Goal: Task Accomplishment & Management: Use online tool/utility

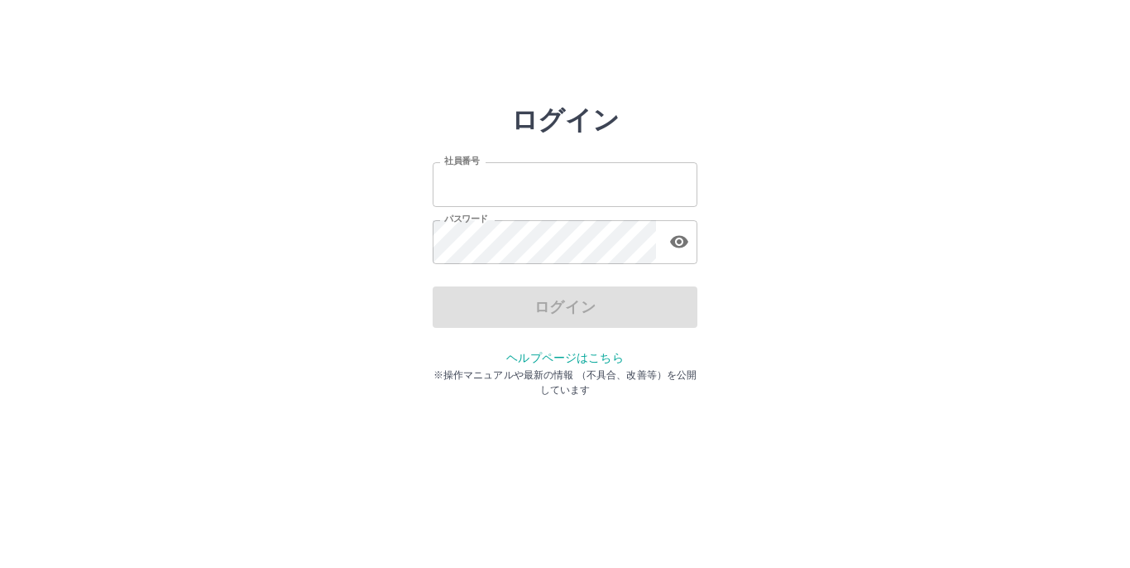
type input "*******"
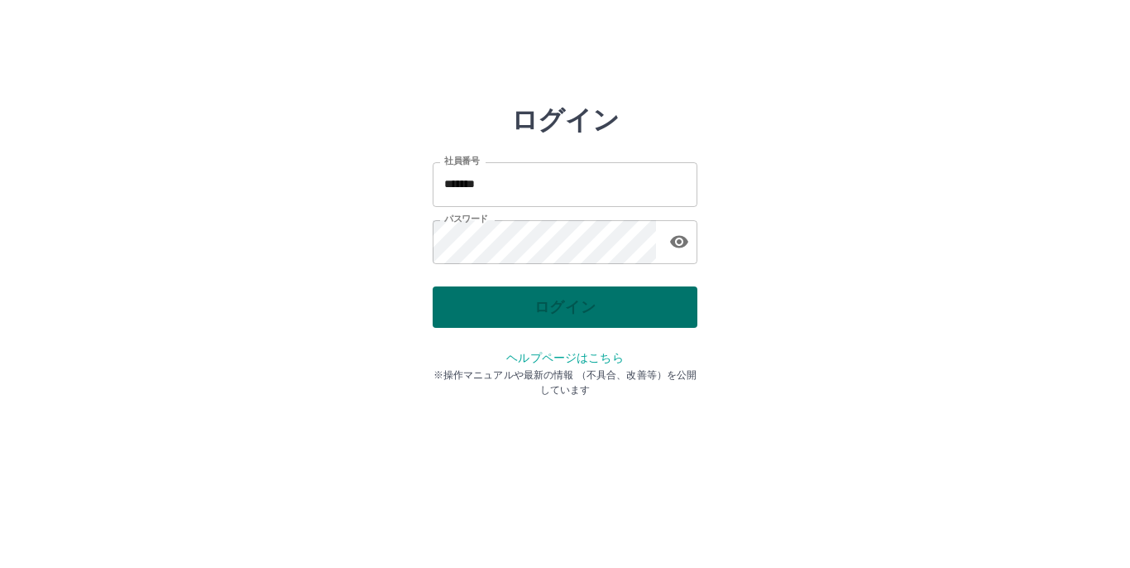
drag, startPoint x: 0, startPoint y: 0, endPoint x: 549, endPoint y: 314, distance: 632.6
click at [549, 314] on div "ログイン" at bounding box center [565, 306] width 265 height 41
click at [549, 314] on button "ログイン" at bounding box center [565, 306] width 265 height 41
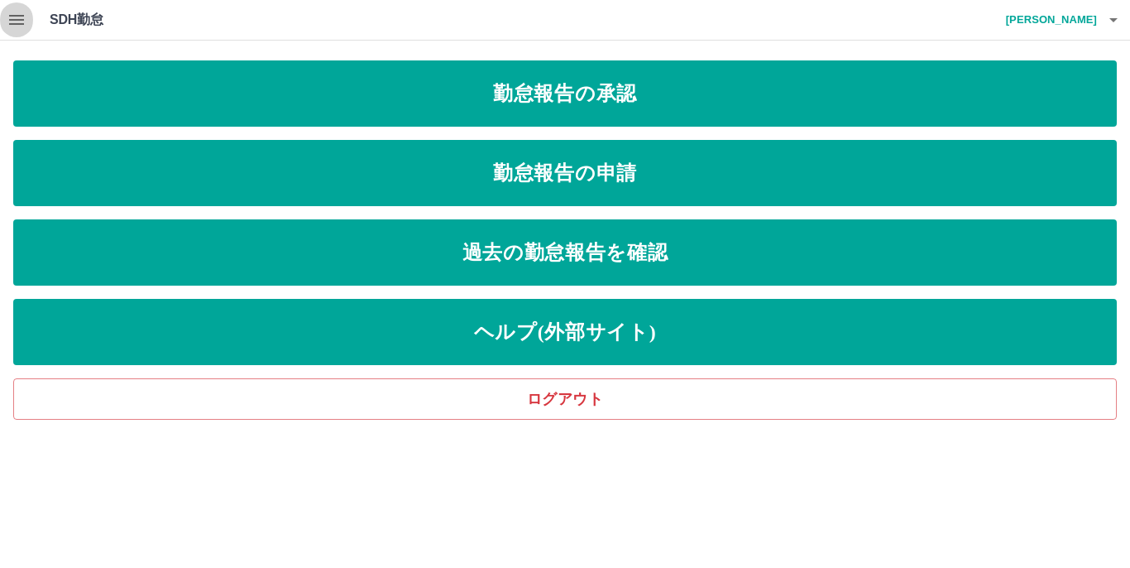
click at [18, 17] on icon "button" at bounding box center [16, 20] width 15 height 10
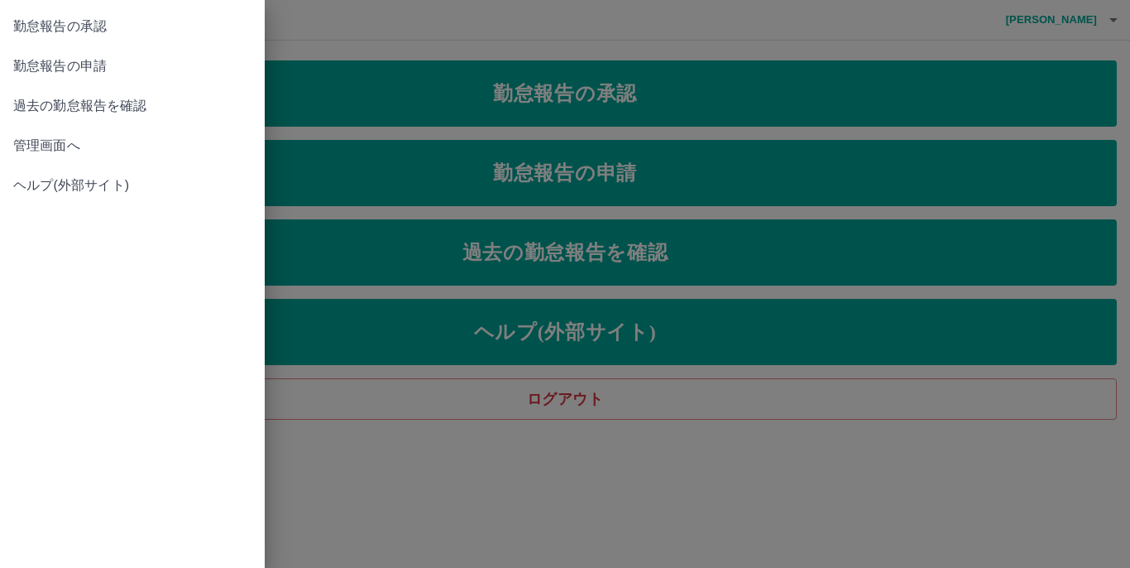
click at [75, 146] on span "管理画面へ" at bounding box center [132, 146] width 238 height 20
